Goal: Find specific page/section: Find specific page/section

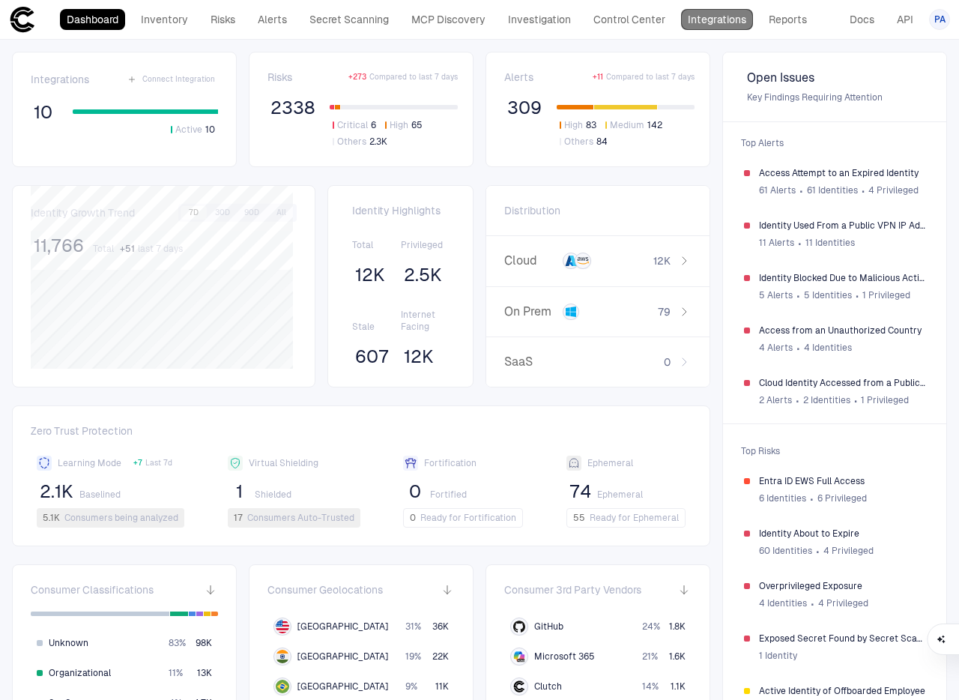
click at [706, 20] on link "Integrations" at bounding box center [717, 19] width 72 height 21
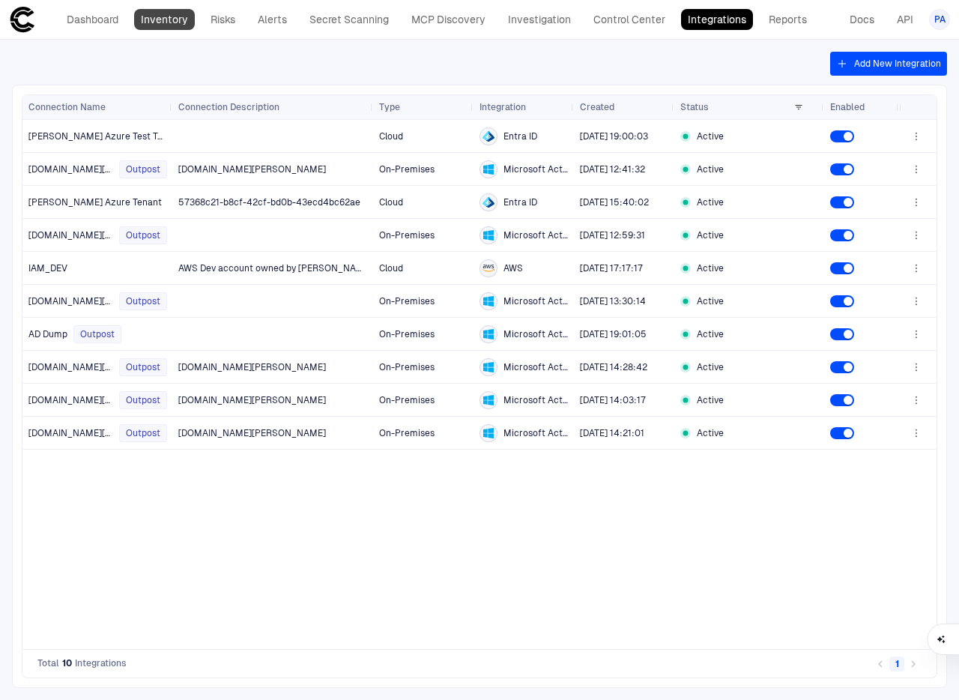
click at [148, 17] on link "Inventory" at bounding box center [164, 19] width 61 height 21
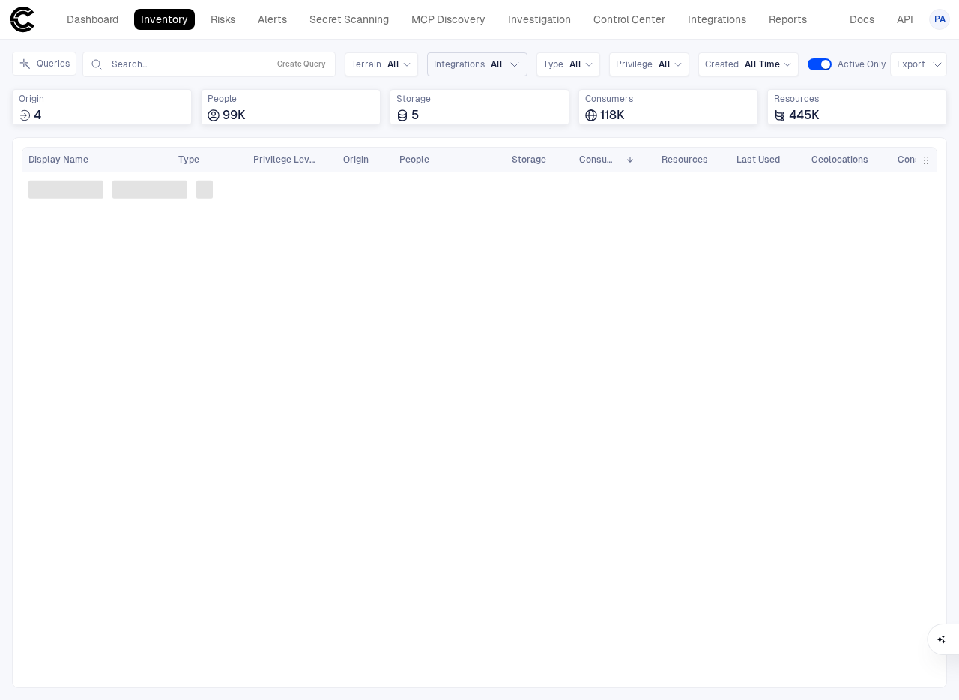
click at [473, 64] on span "Integrations" at bounding box center [459, 64] width 51 height 12
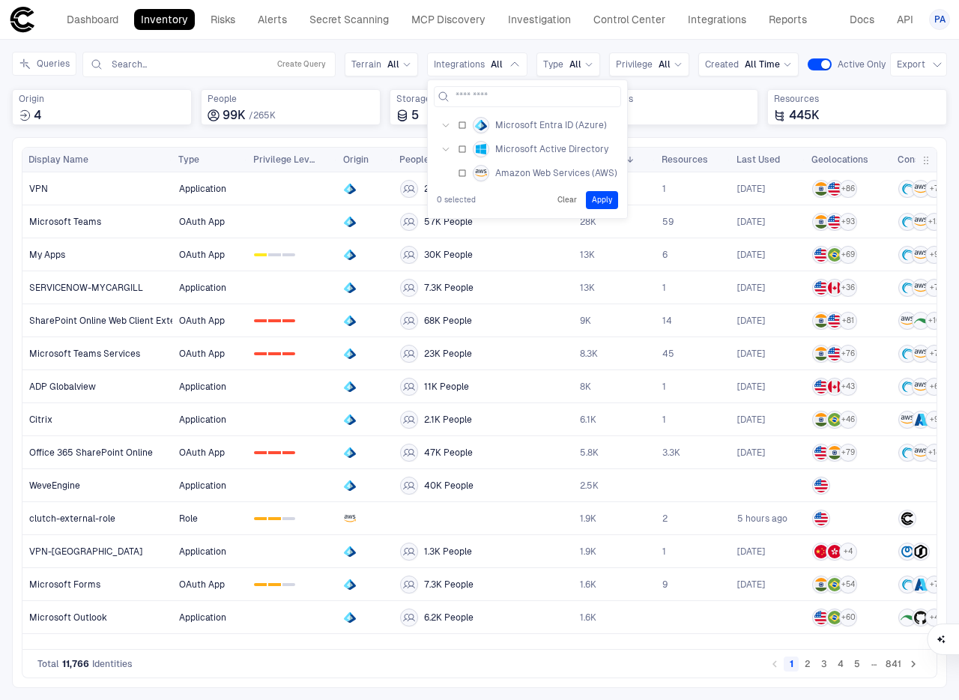
click at [441, 149] on icon "button" at bounding box center [445, 149] width 9 height 9
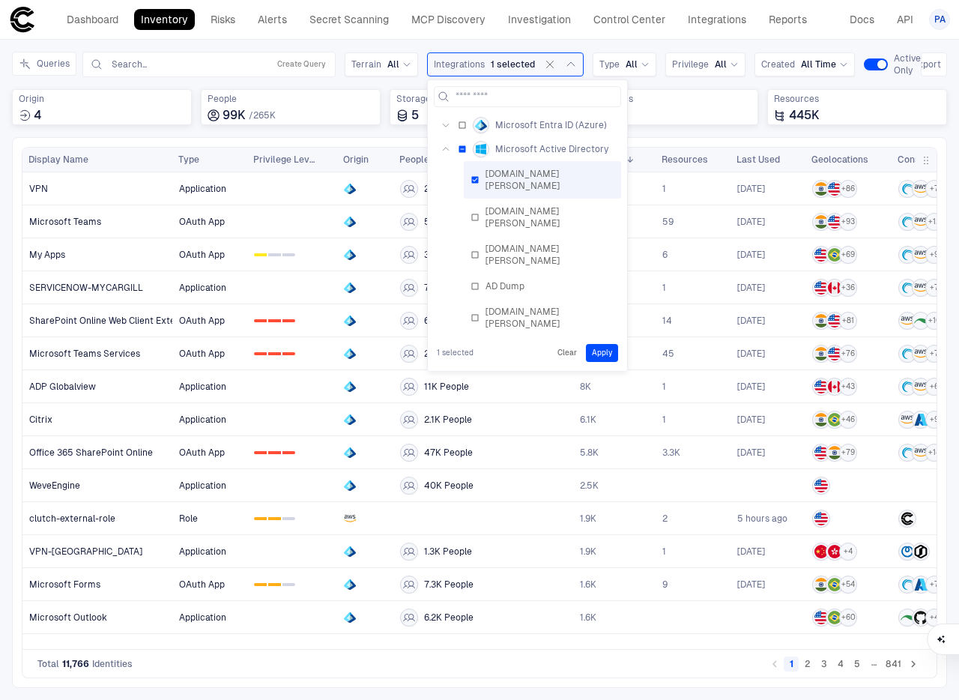
click at [595, 351] on button "Apply" at bounding box center [602, 353] width 32 height 18
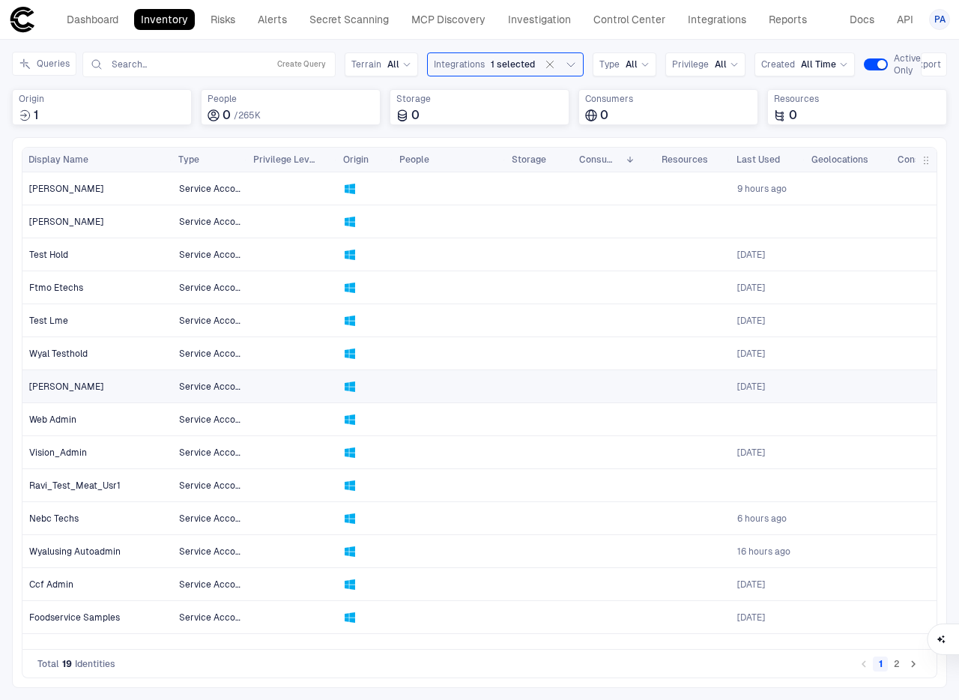
click at [71, 385] on span "[PERSON_NAME]" at bounding box center [66, 387] width 74 height 12
